Goal: Find contact information: Find contact information

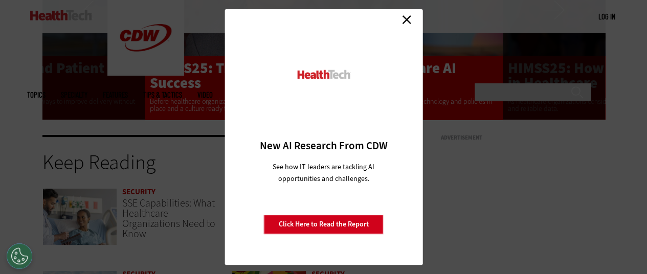
scroll to position [701, 0]
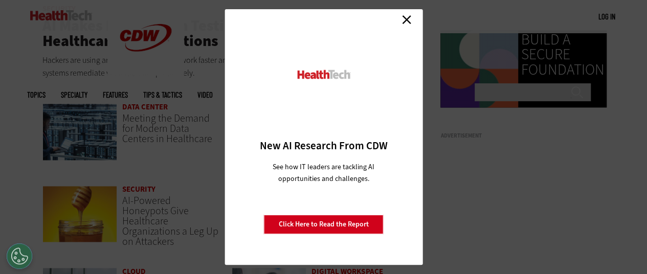
click at [404, 22] on link "Close" at bounding box center [406, 19] width 15 height 15
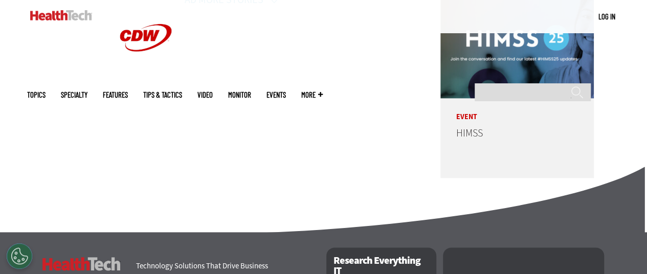
scroll to position [2644, 0]
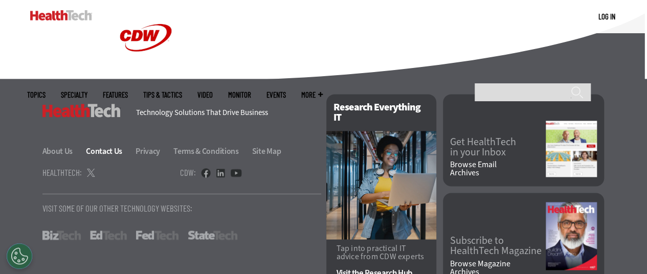
click at [116, 148] on link "Contact Us" at bounding box center [110, 151] width 48 height 11
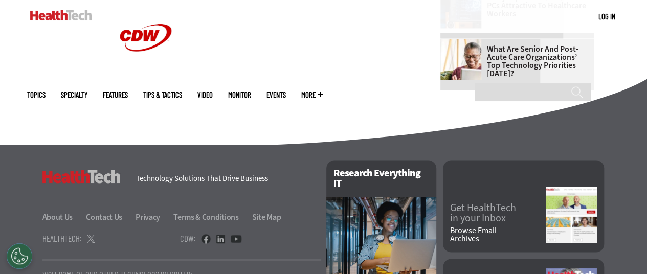
scroll to position [834, 0]
